Goal: Information Seeking & Learning: Learn about a topic

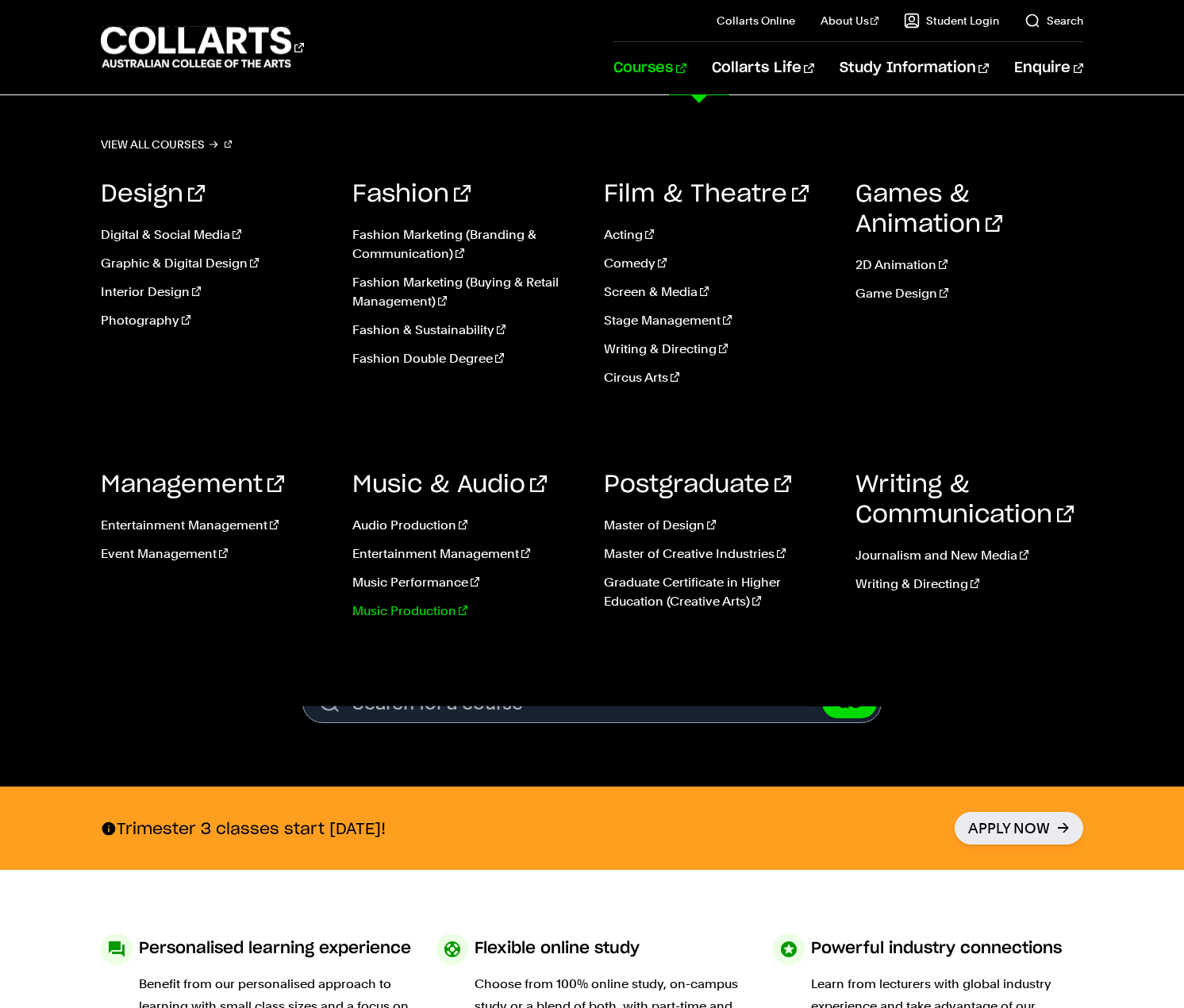
click at [438, 614] on link "Music Production" at bounding box center [465, 611] width 227 height 19
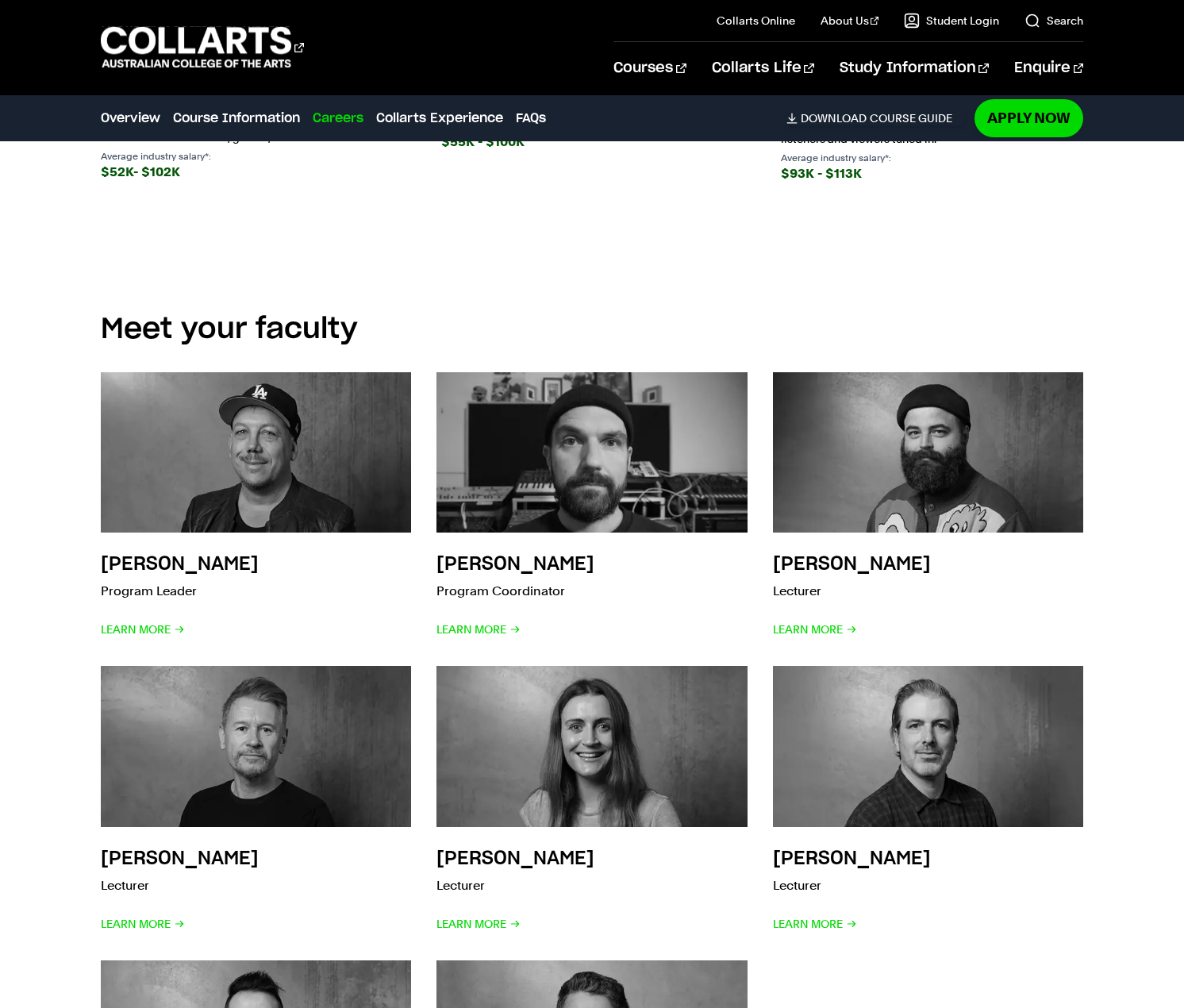
scroll to position [3175, 0]
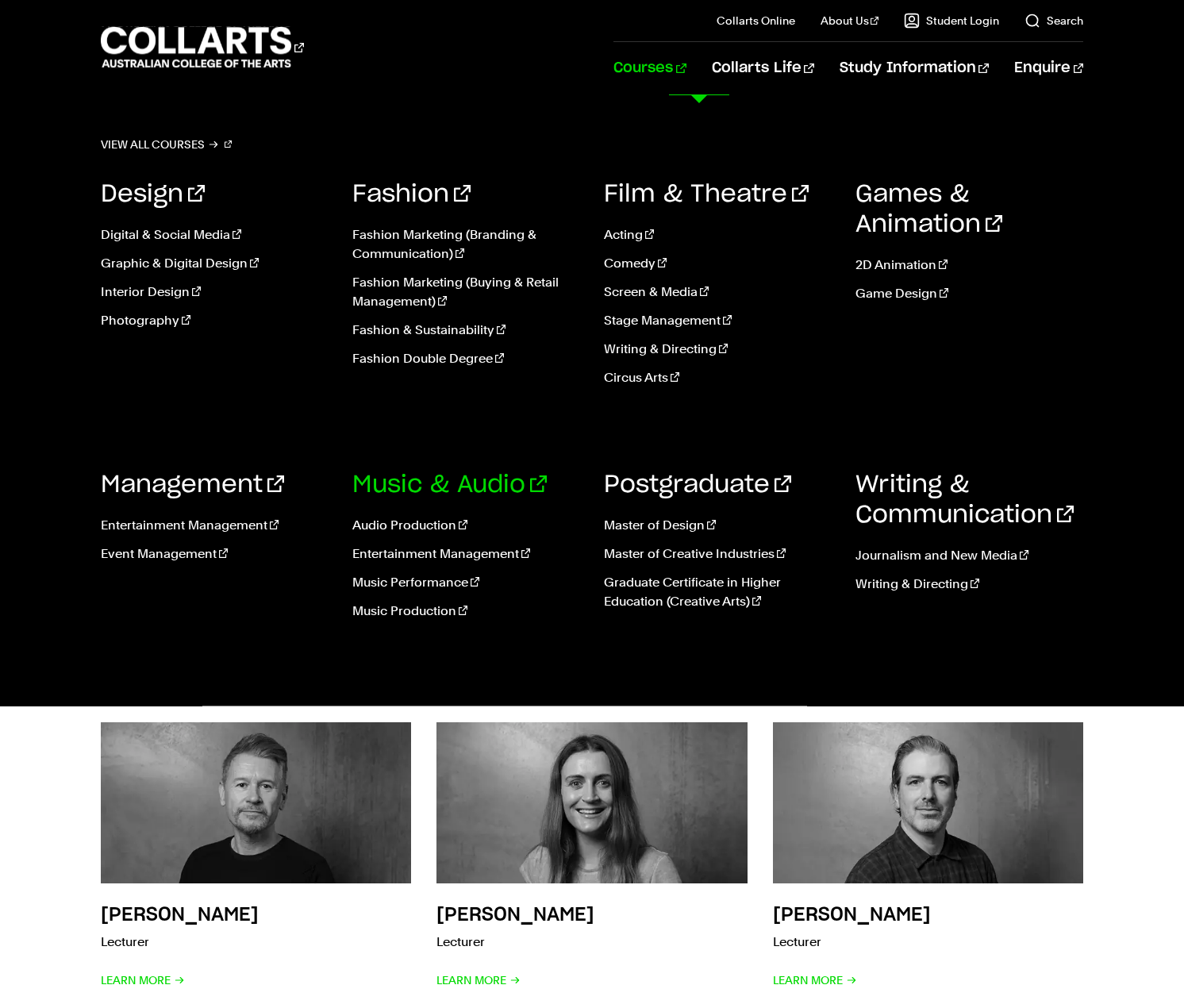
click at [421, 487] on link "Music & Audio" at bounding box center [449, 484] width 195 height 24
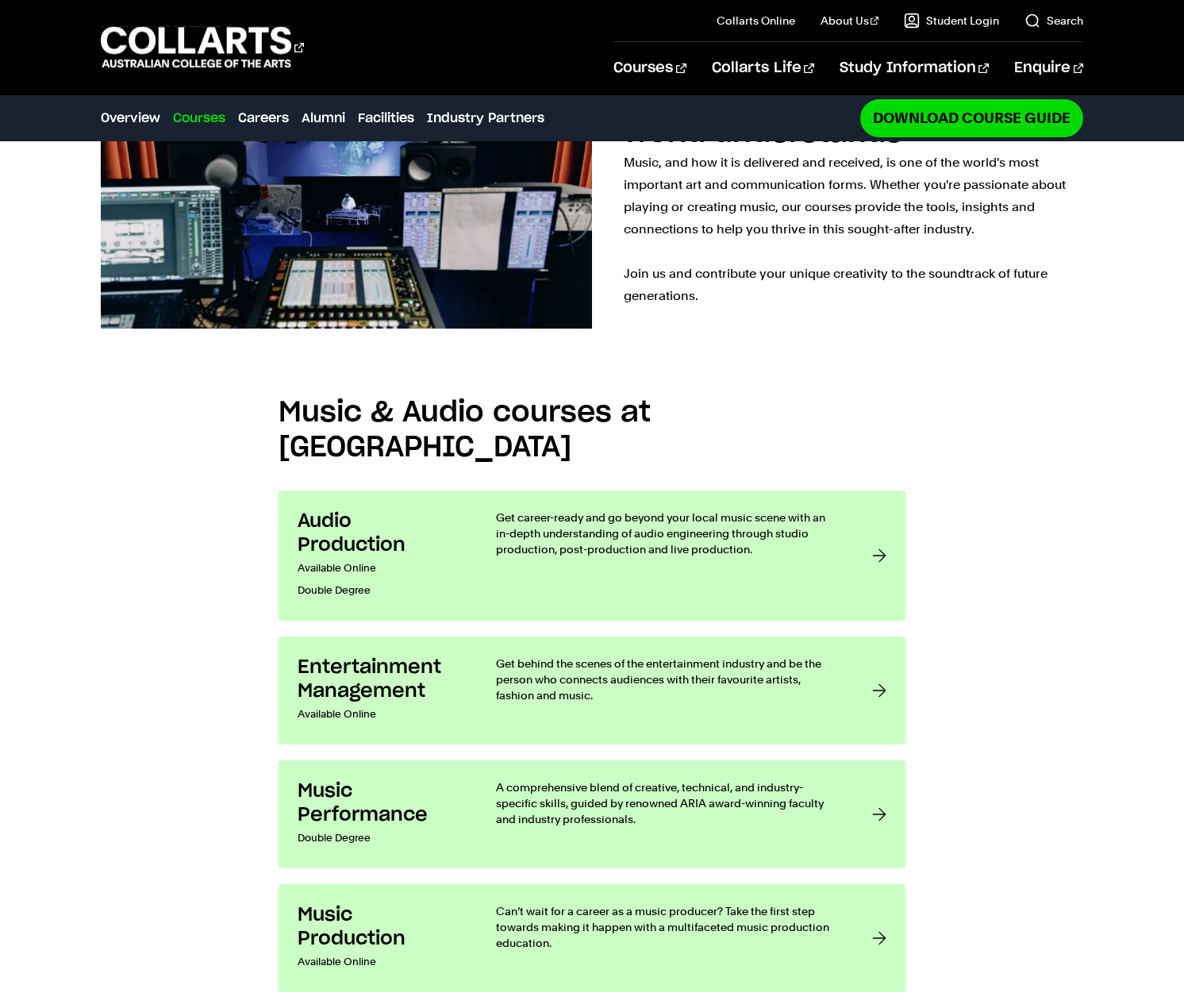
scroll to position [1186, 0]
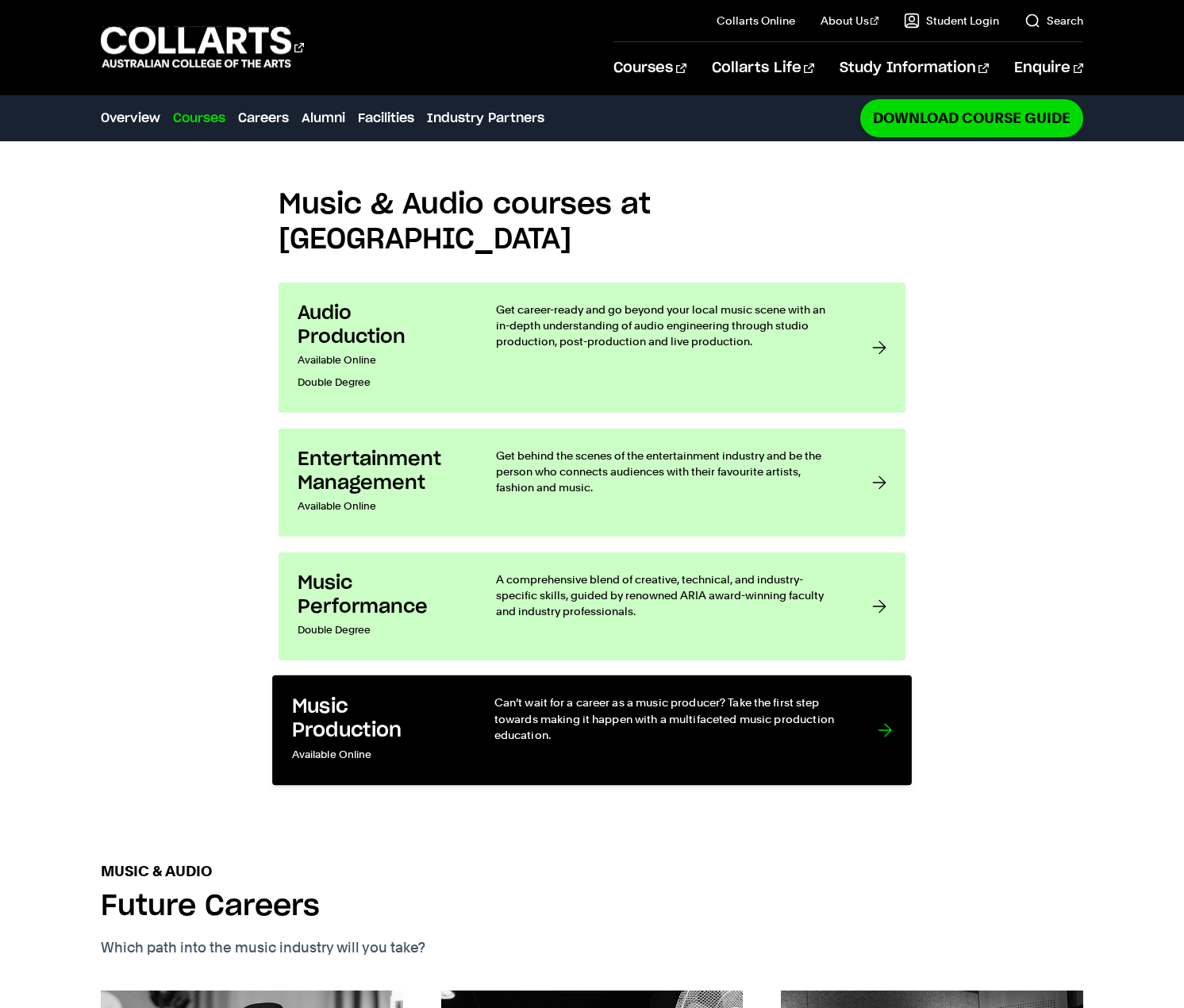
click at [867, 675] on link "Music Production Available Online Can’t wait for a career as a music producer? …" at bounding box center [592, 730] width 640 height 110
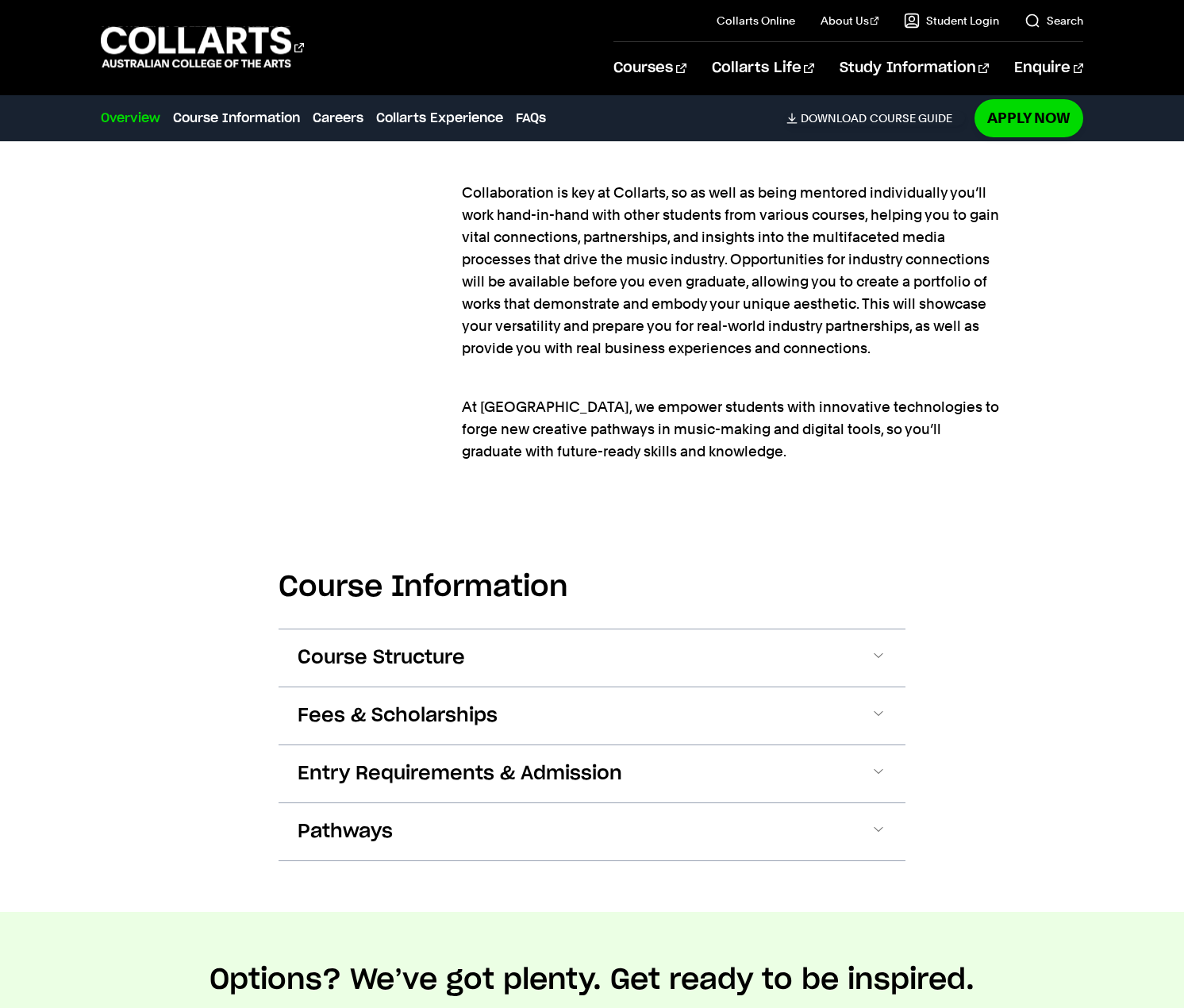
scroll to position [1667, 0]
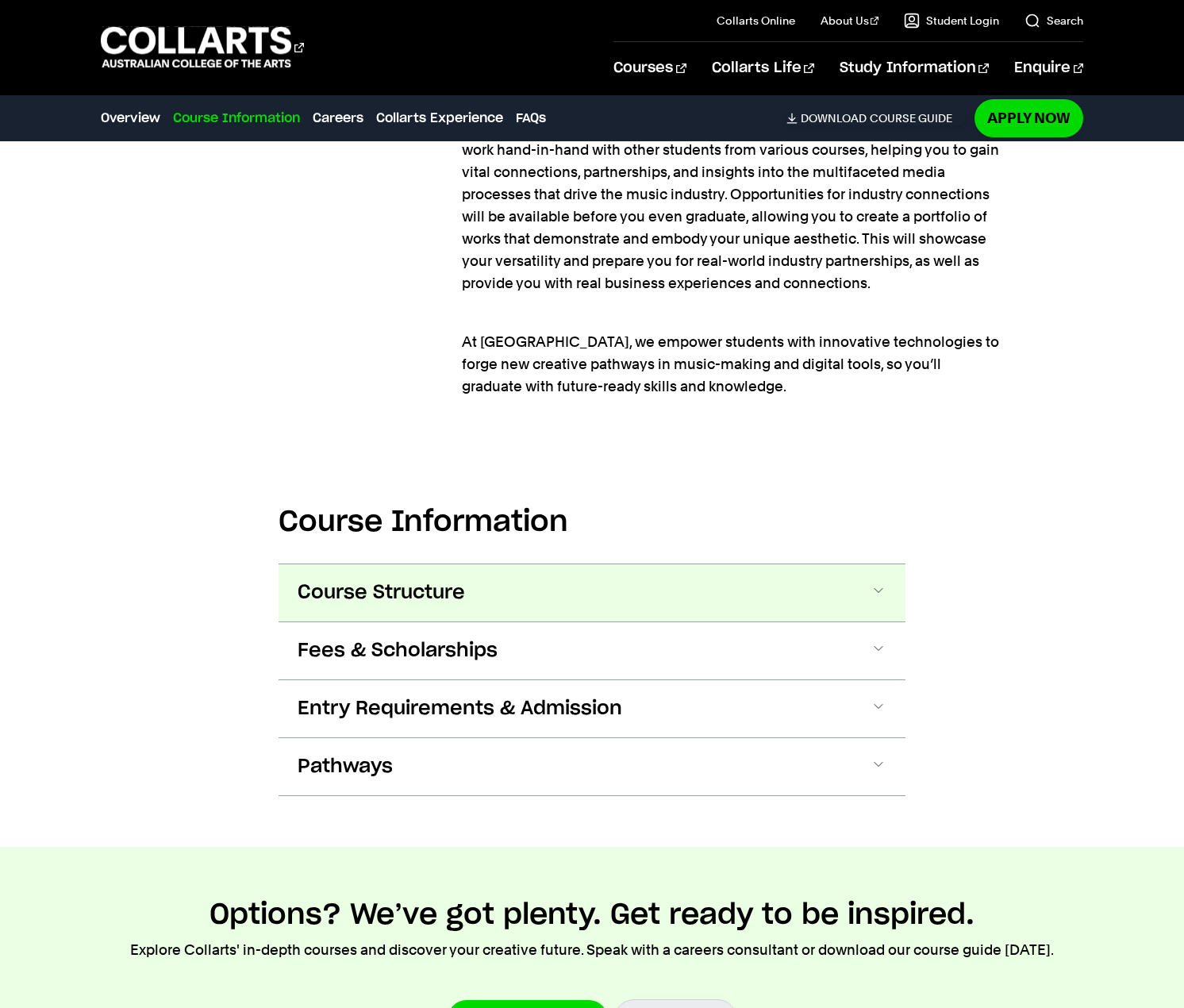
click at [862, 596] on button "Course Structure" at bounding box center [592, 593] width 628 height 58
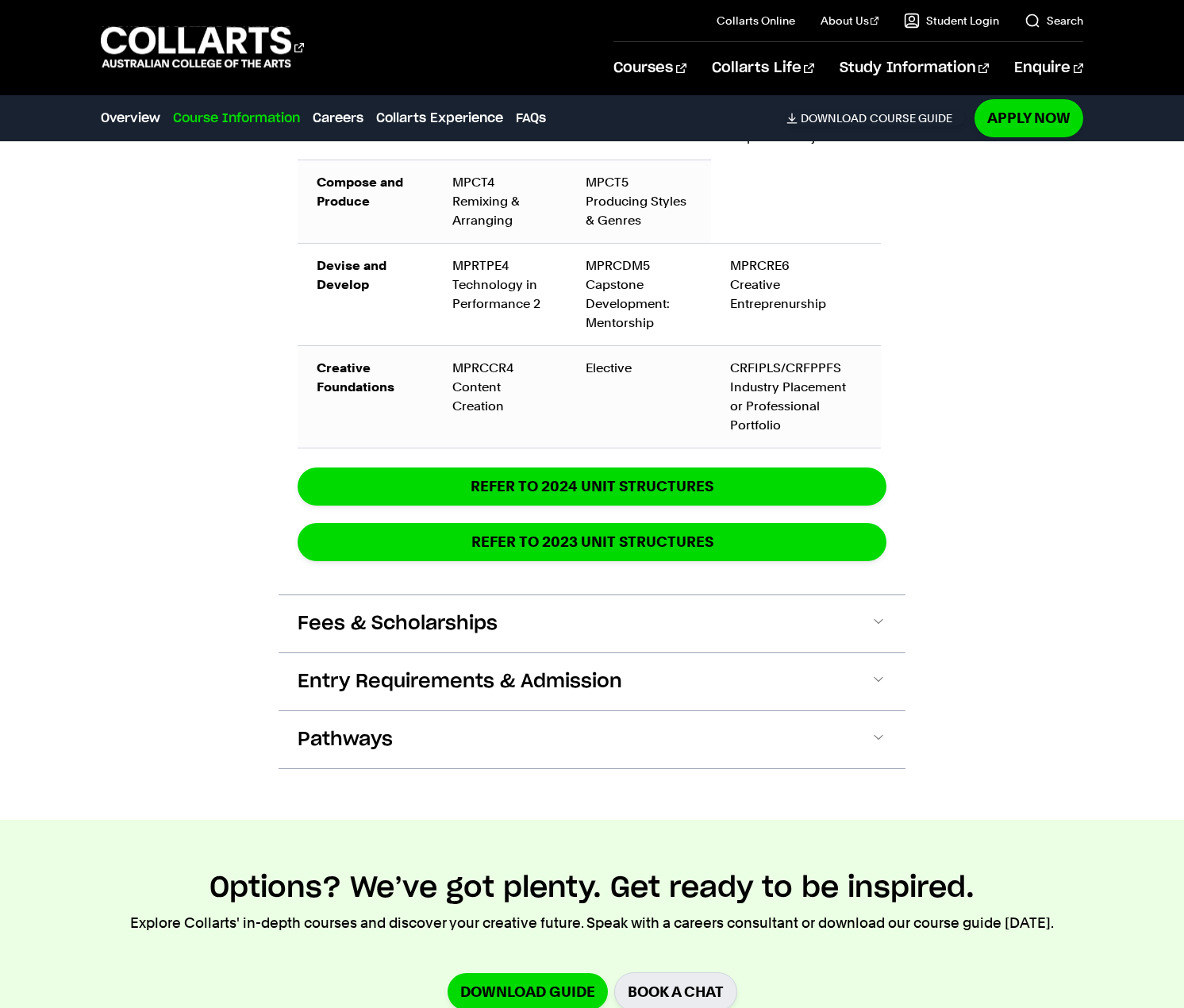
scroll to position [2961, 0]
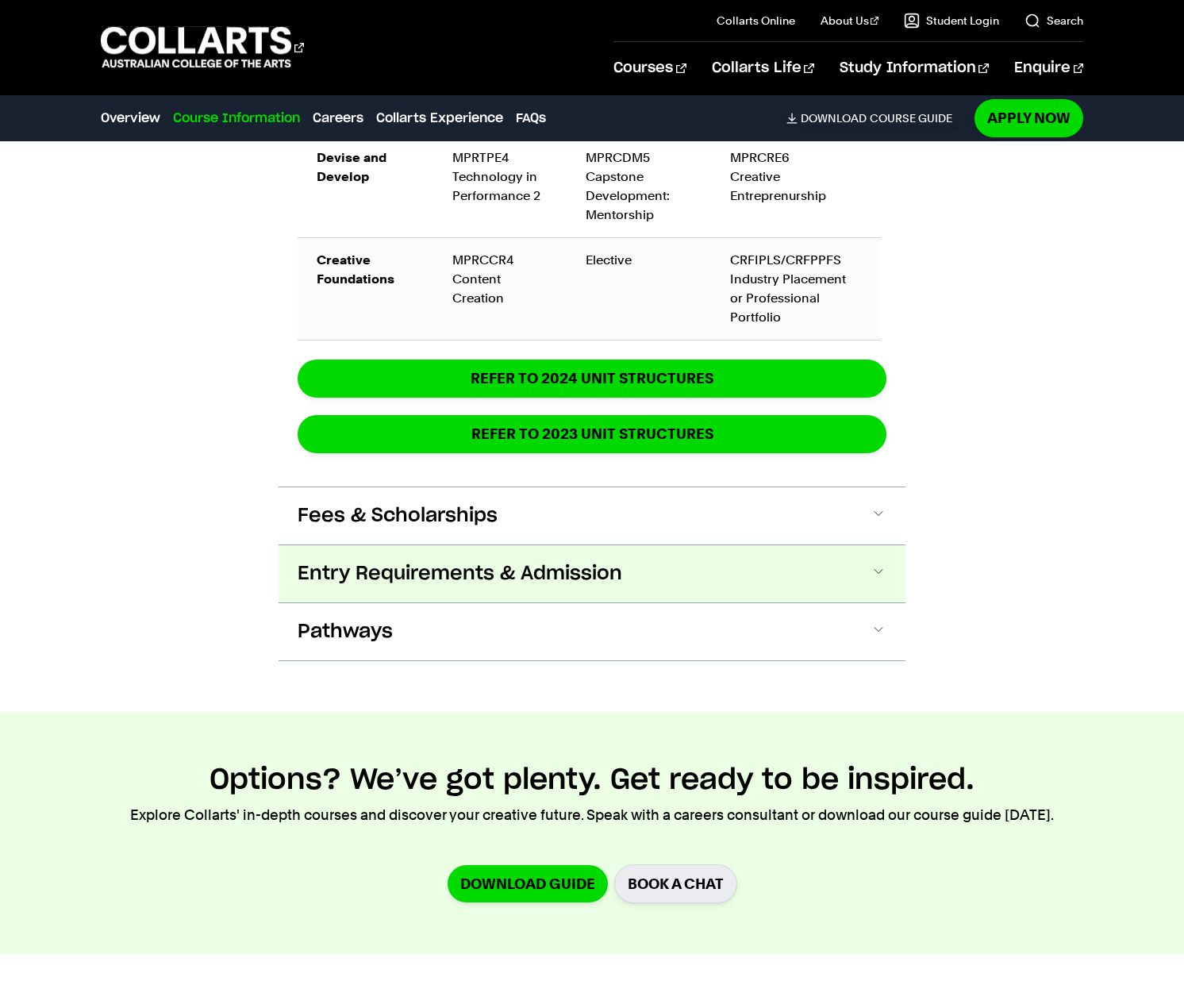
click at [487, 561] on span "Entry Requirements & Admission" at bounding box center [460, 574] width 324 height 25
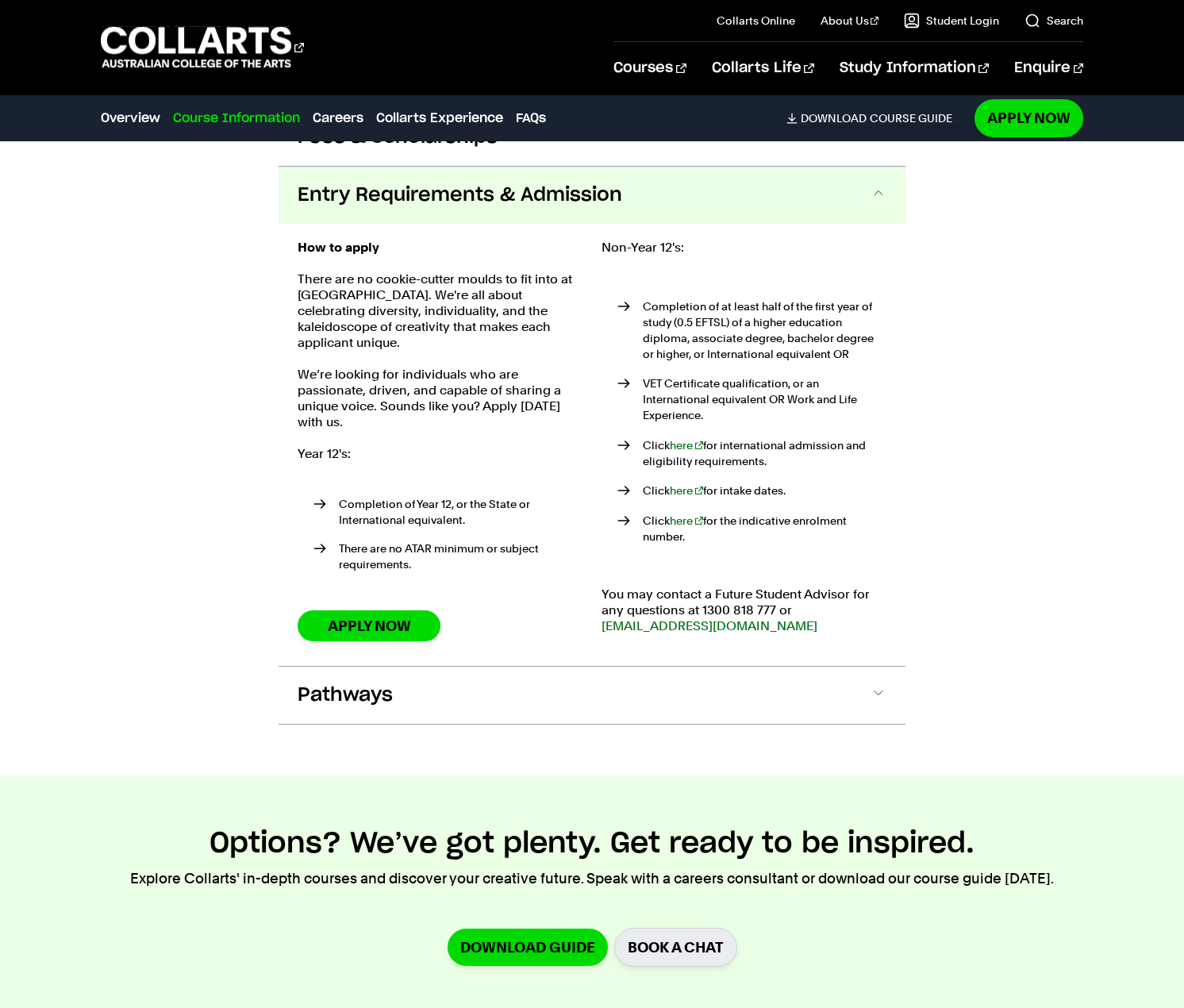
scroll to position [3344, 0]
